Goal: Information Seeking & Learning: Learn about a topic

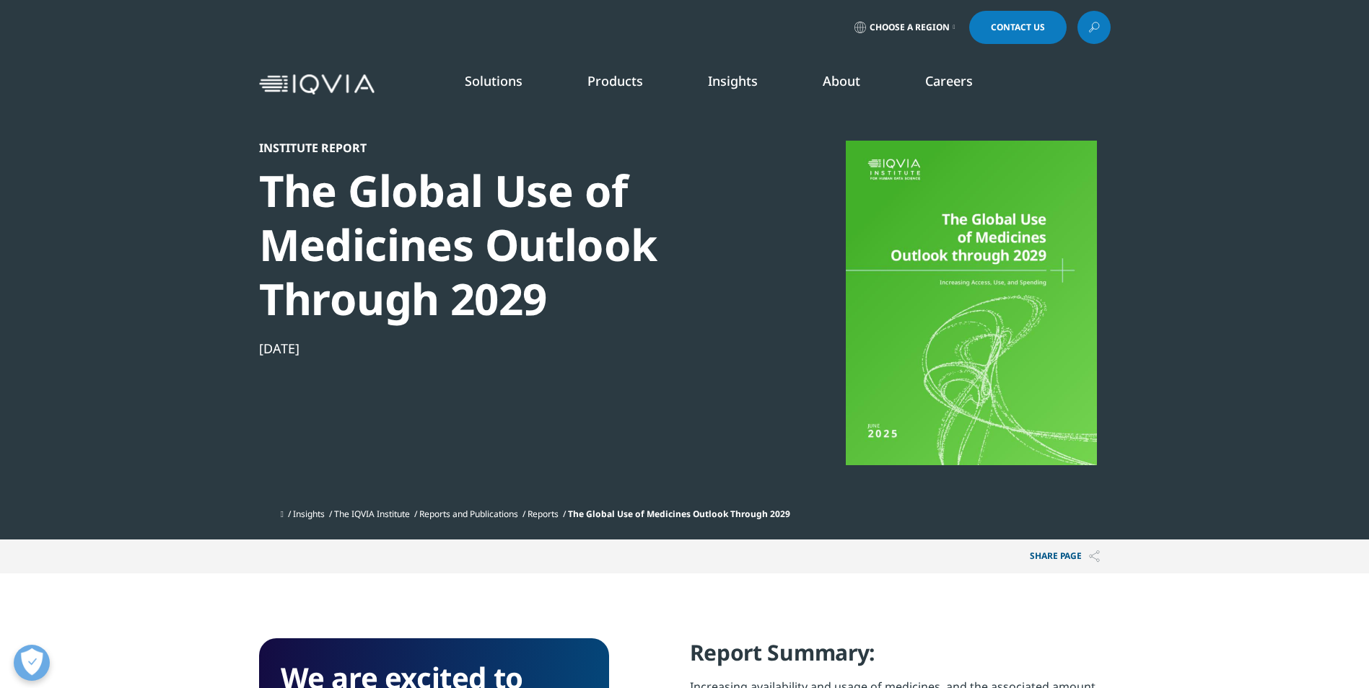
scroll to position [797, 851]
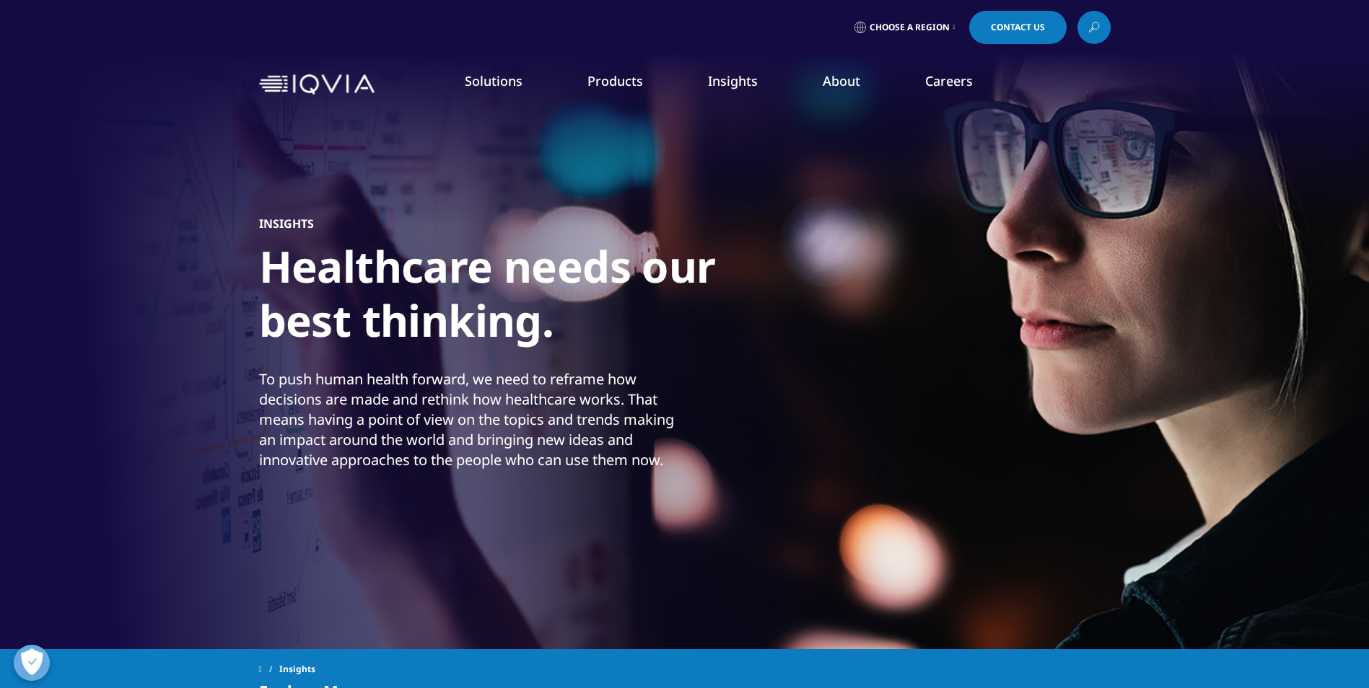
click at [129, 247] on link "DISCOVER INSIGHTS" at bounding box center [203, 247] width 284 height 12
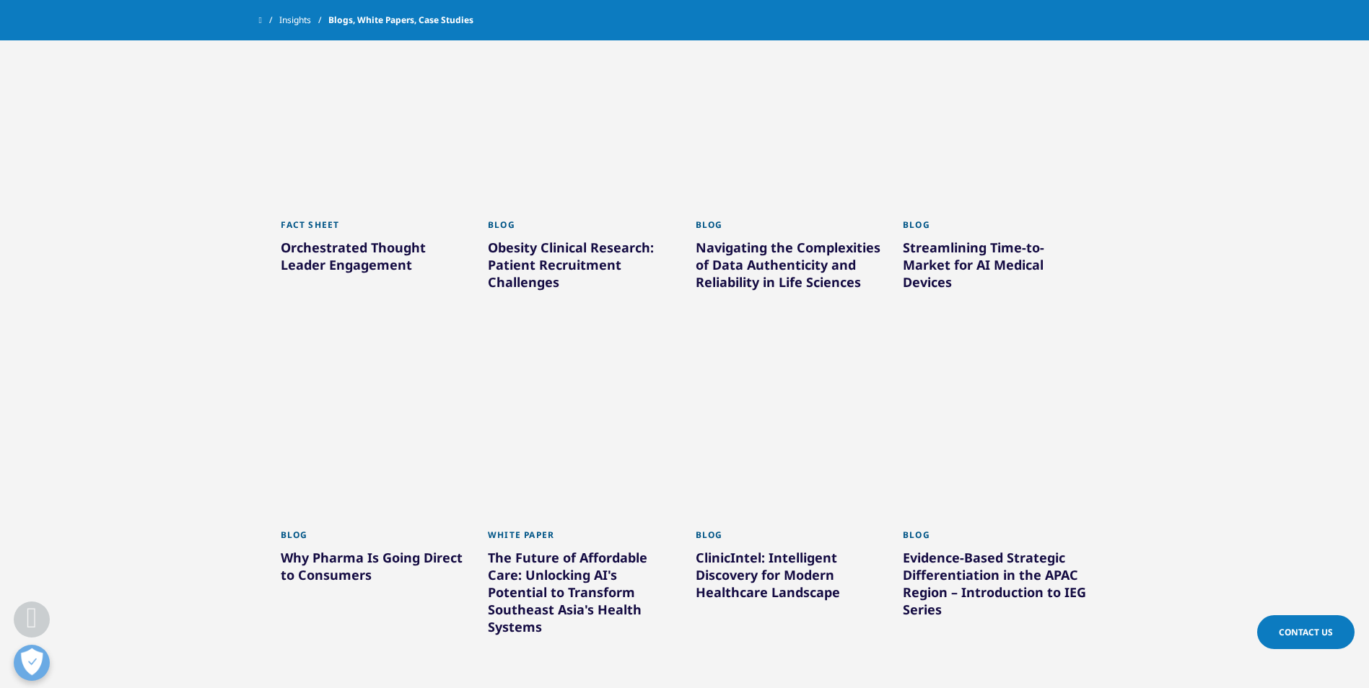
scroll to position [629, 0]
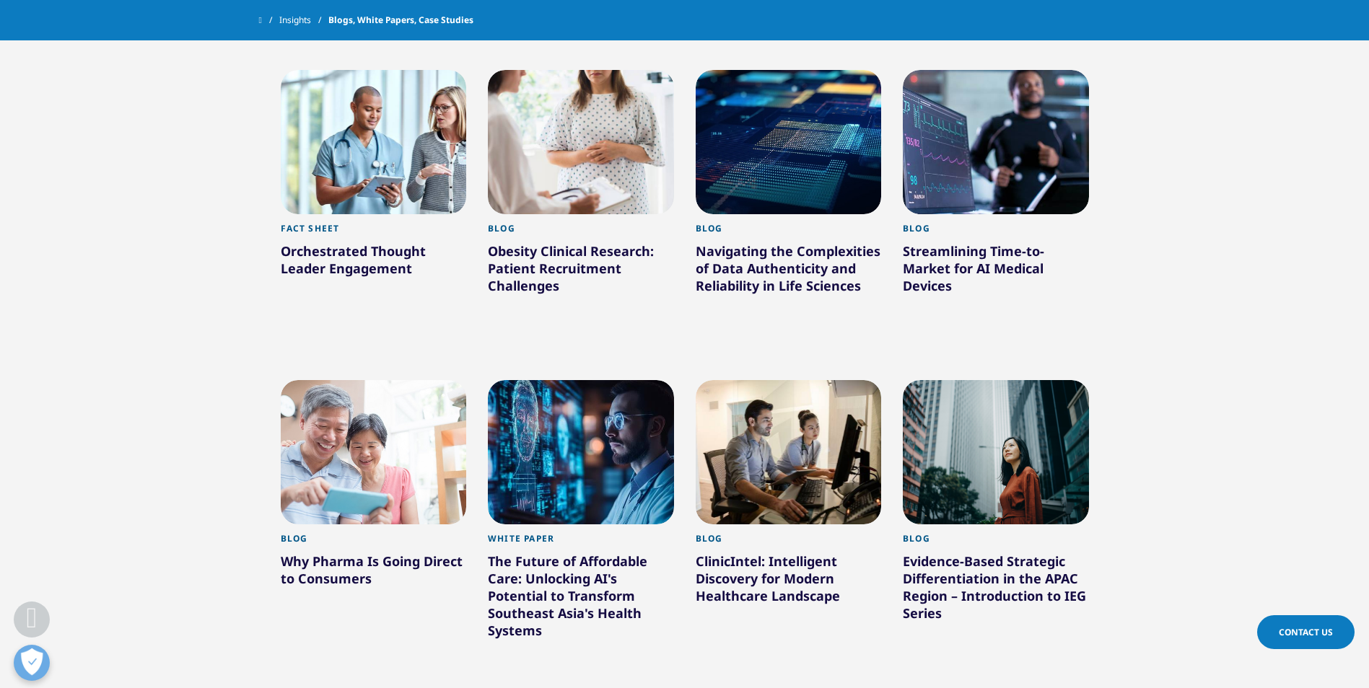
click at [1149, 334] on section "Clear Search Loading Type Loading Clear Or/And Operator Toggle Article 221 Togg…" at bounding box center [684, 503] width 1369 height 1162
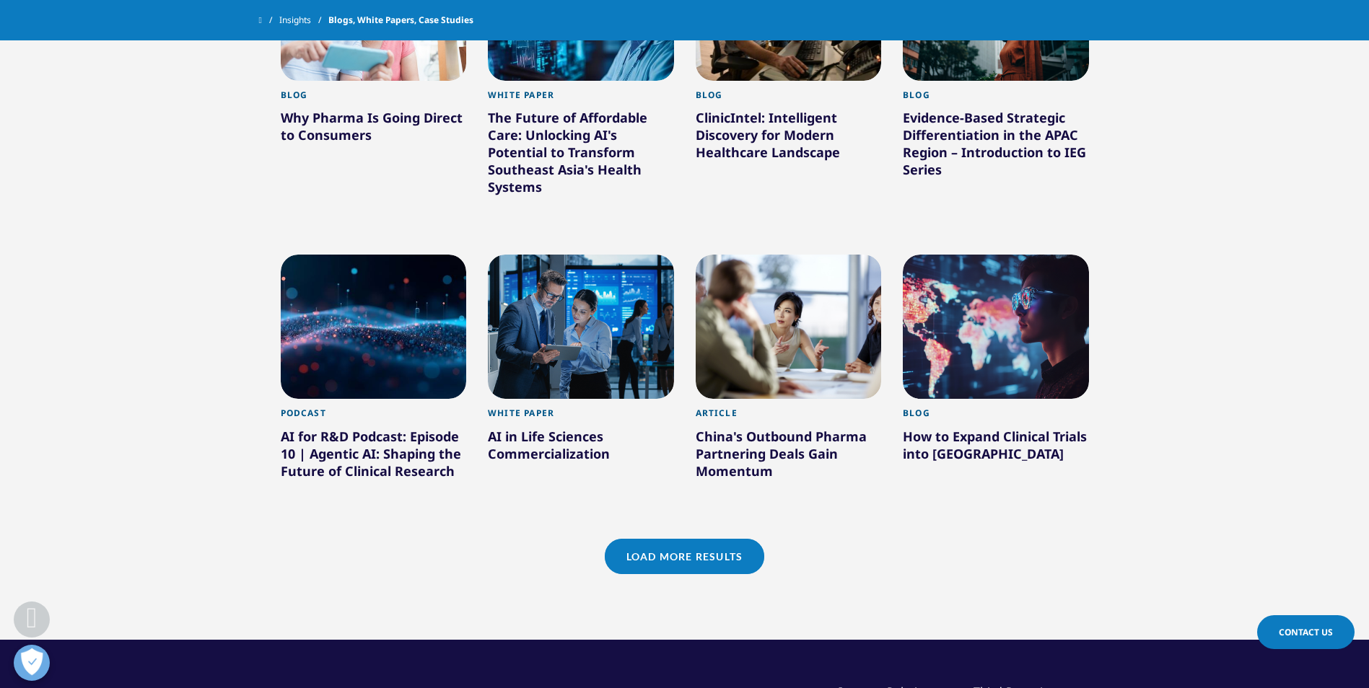
scroll to position [1077, 0]
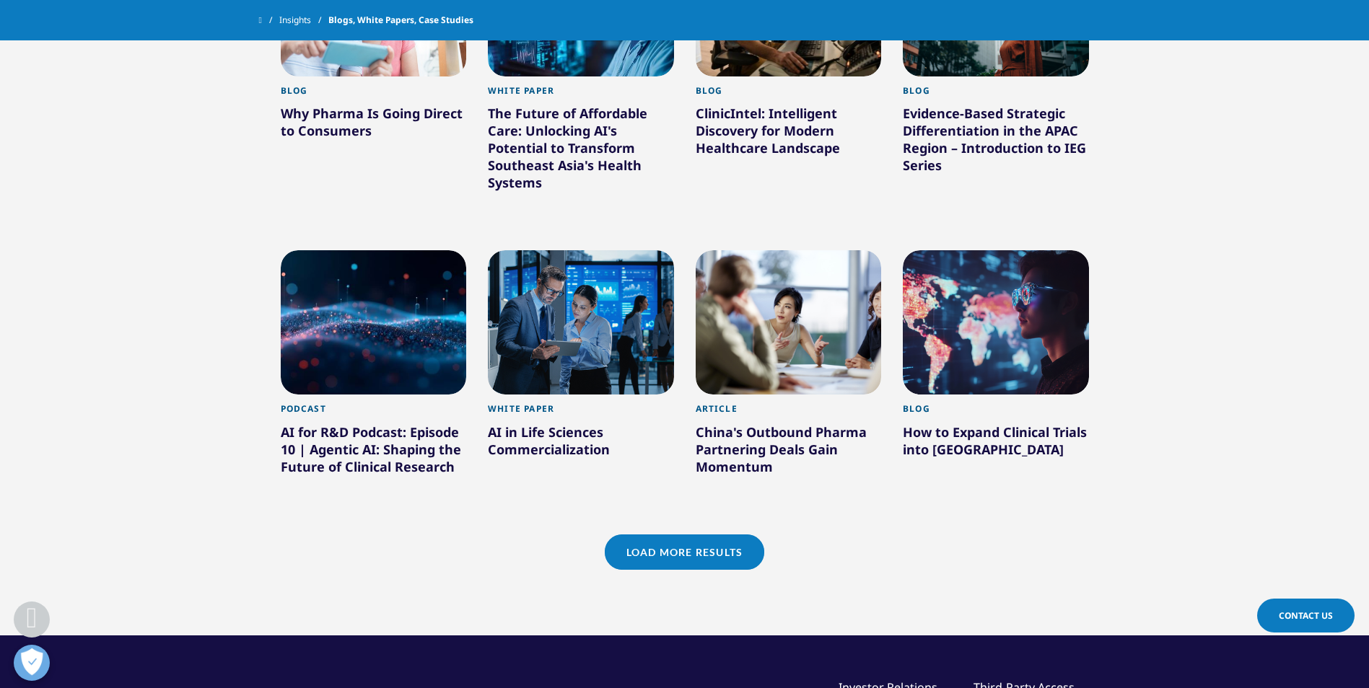
click at [706, 544] on link "Load More Results" at bounding box center [684, 552] width 159 height 35
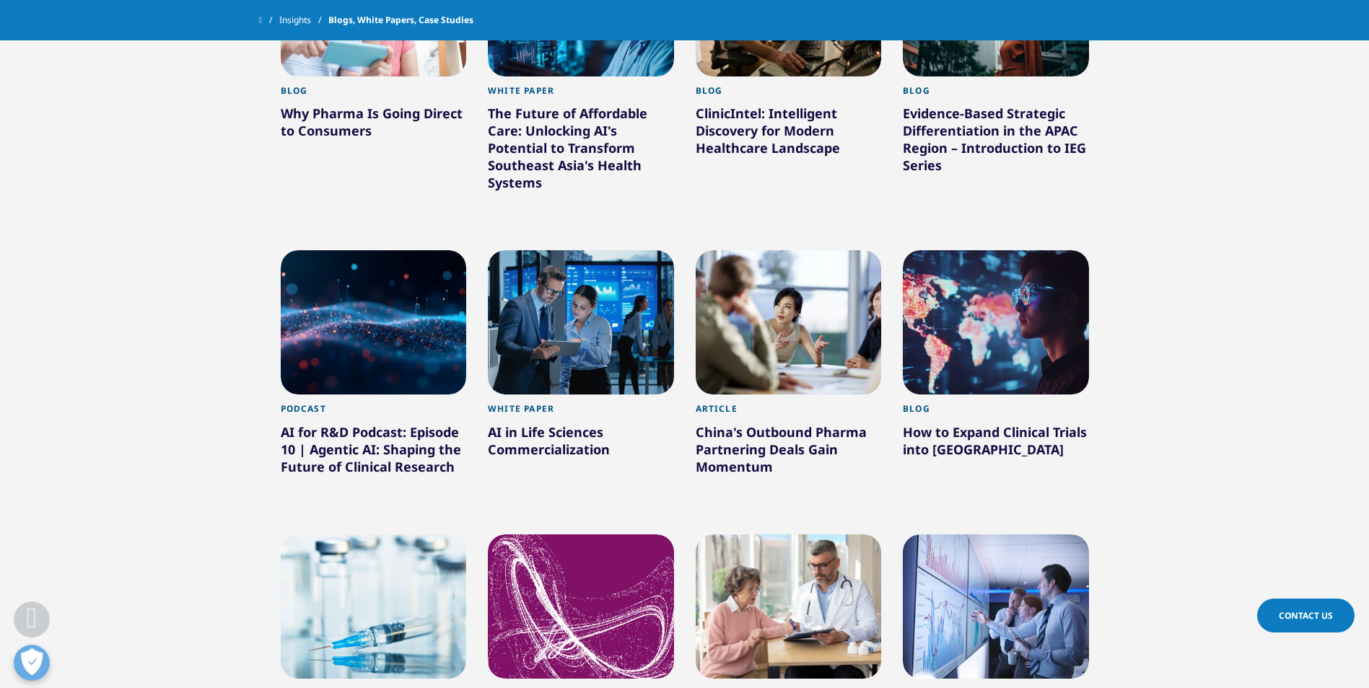
click at [1245, 315] on section "Clear Search Loading Type Loading Clear Or/And Operator Toggle Article 221 Togg…" at bounding box center [684, 515] width 1369 height 2082
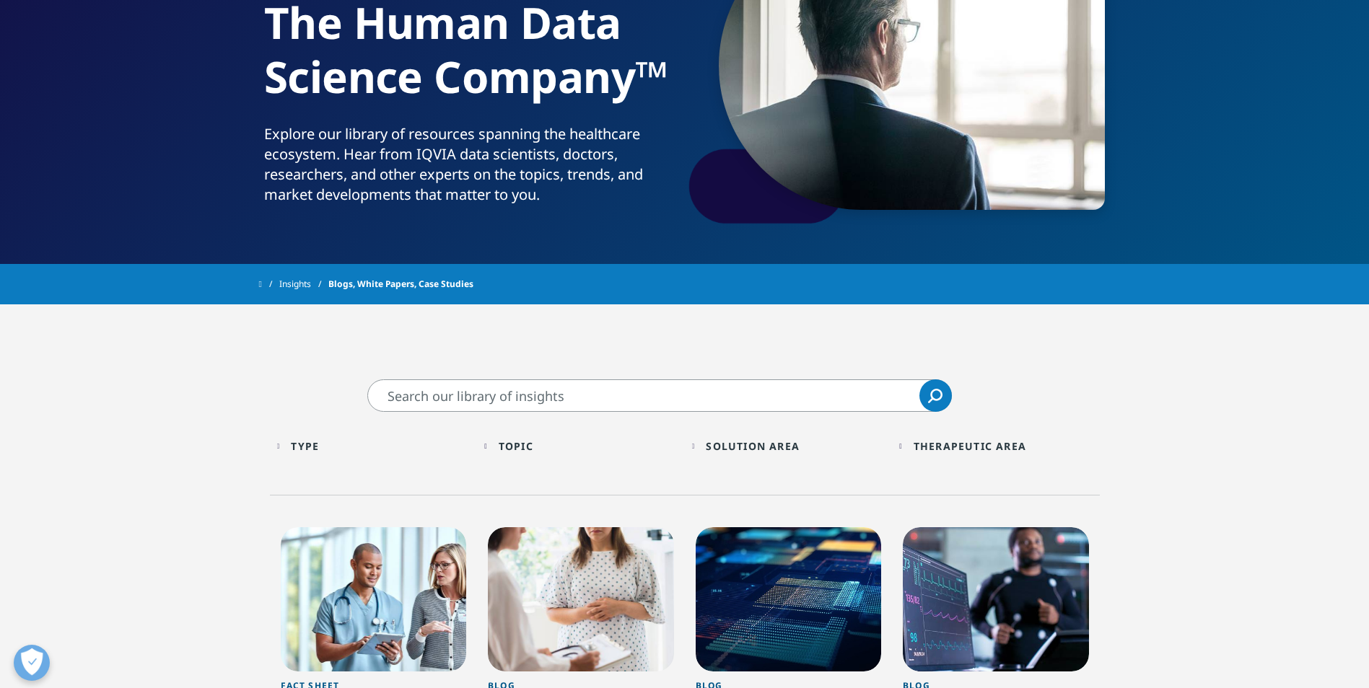
scroll to position [0, 0]
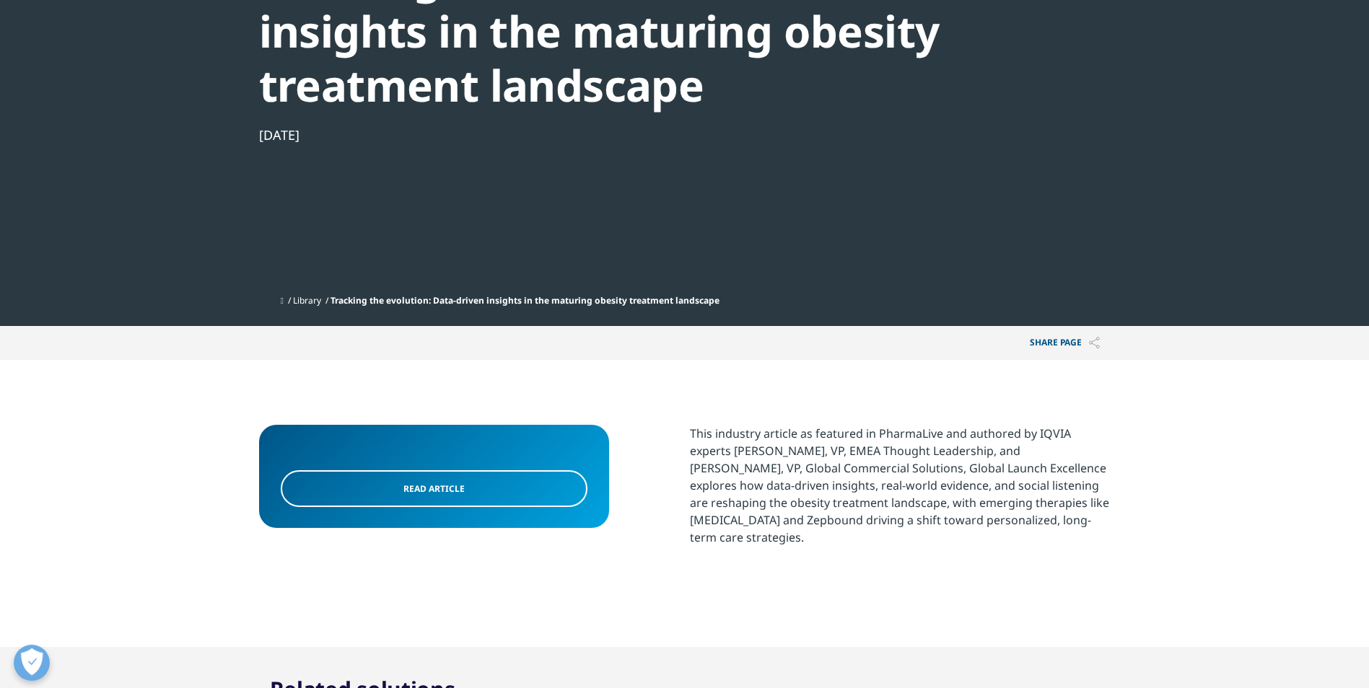
scroll to position [213, 0]
drag, startPoint x: 1093, startPoint y: 519, endPoint x: 682, endPoint y: 429, distance: 420.9
click at [682, 429] on div "Read Article This industry article as featured in PharmaLive and authored by IQ…" at bounding box center [684, 504] width 851 height 157
copy div "This industry article as featured in PharmaLive and authored by IQVIA experts […"
click at [654, 180] on div "Article Tracking the evolution: Data-driven insights in the maturing obesity tr…" at bounding box center [645, 108] width 773 height 361
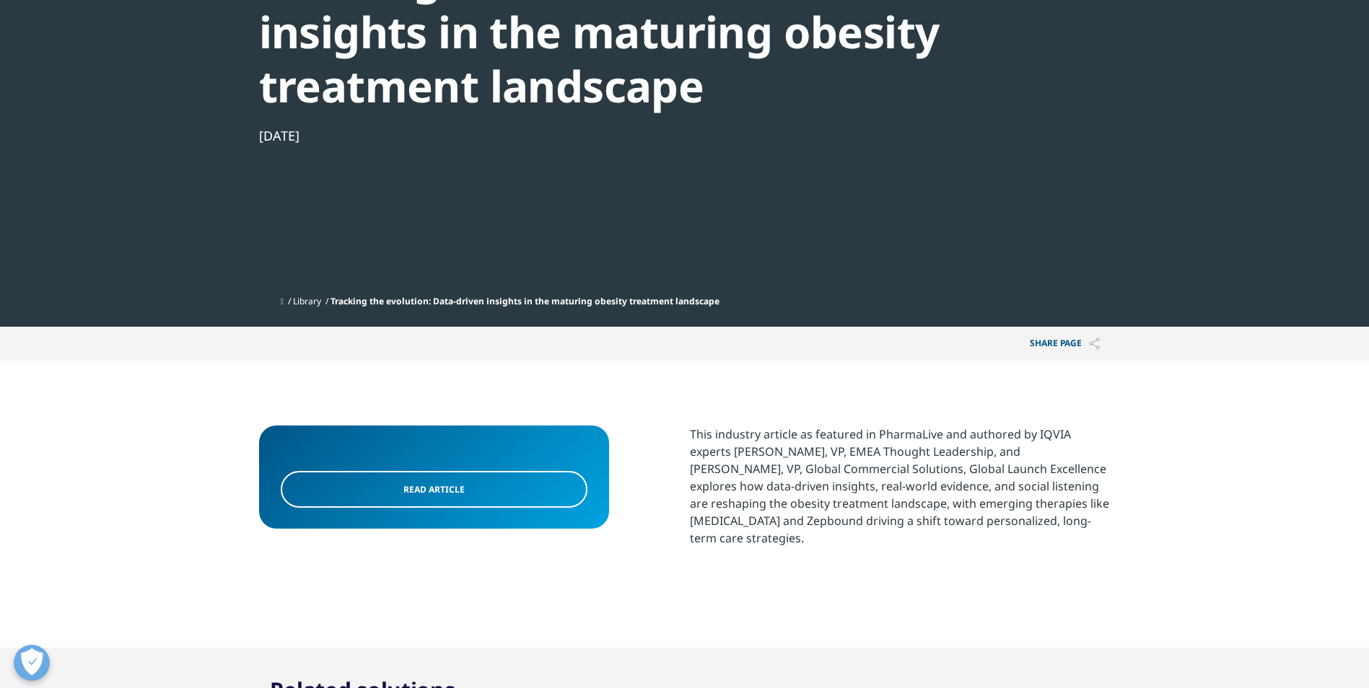
scroll to position [0, 0]
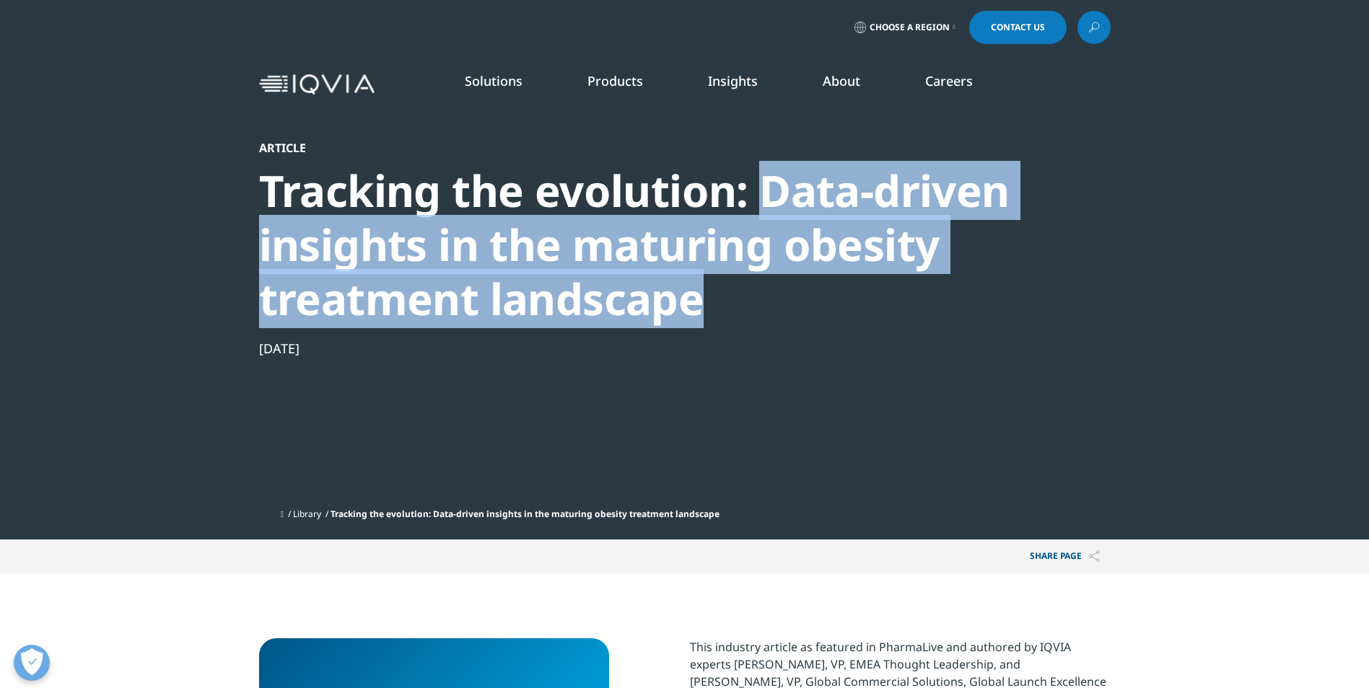
drag, startPoint x: 726, startPoint y: 307, endPoint x: 764, endPoint y: 198, distance: 115.5
click at [764, 198] on div "Tracking the evolution: Data-driven insights in the maturing obesity treatment …" at bounding box center [645, 245] width 773 height 162
copy div "Data-driven insights in the maturing obesity treatment landscape"
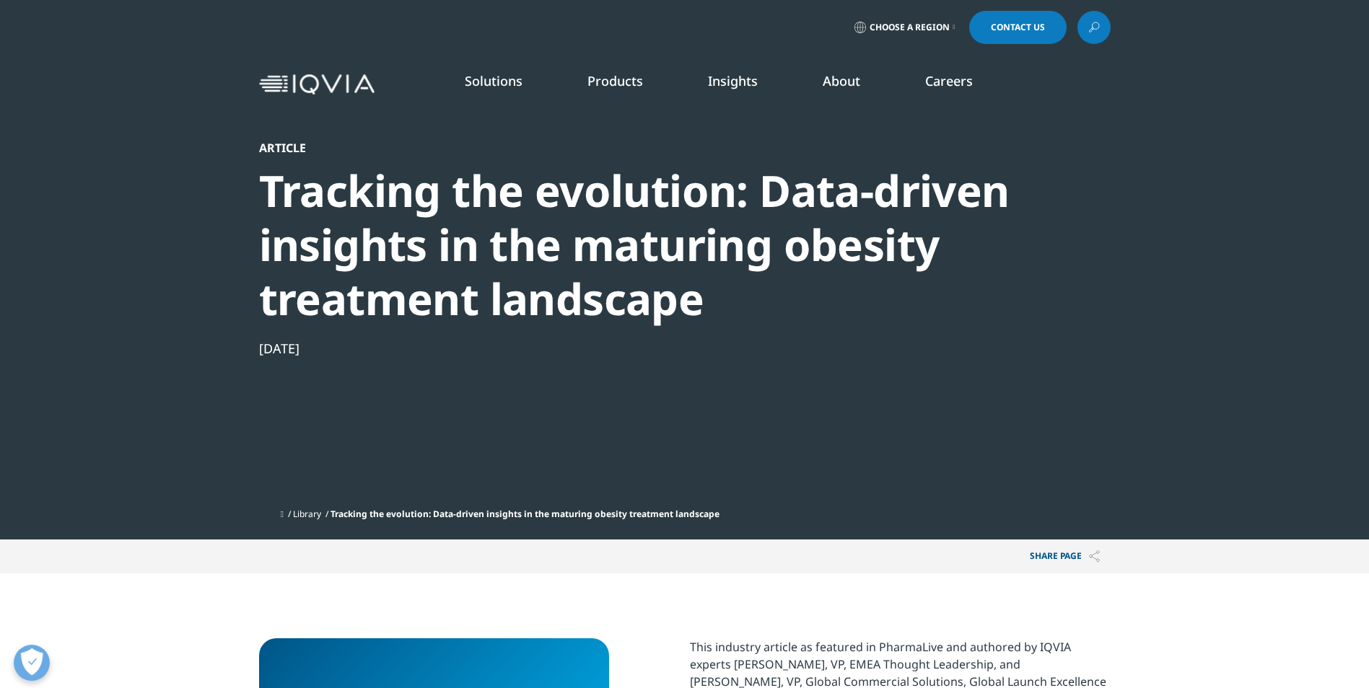
click at [600, 452] on div "Article Tracking the evolution: Data-driven insights in the maturing obesity tr…" at bounding box center [645, 321] width 773 height 361
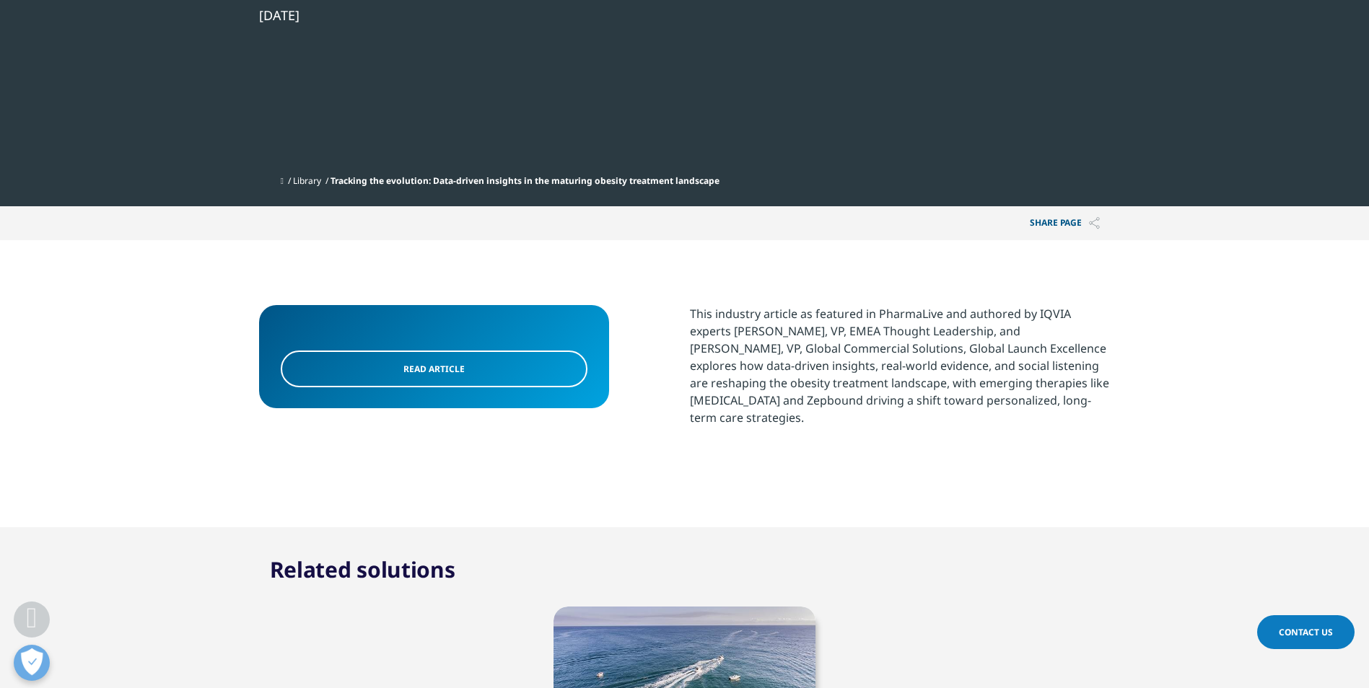
scroll to position [333, 0]
click at [465, 366] on link "Read Article" at bounding box center [434, 369] width 307 height 37
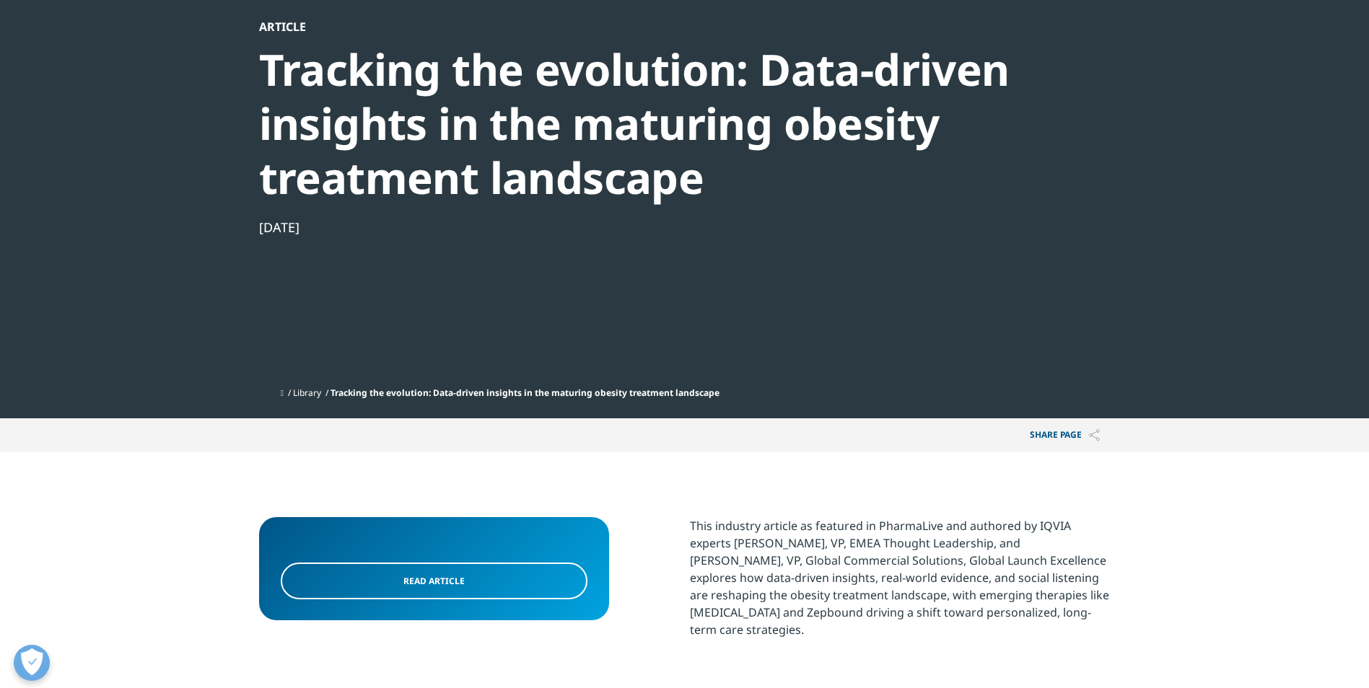
scroll to position [0, 0]
